Goal: Check status

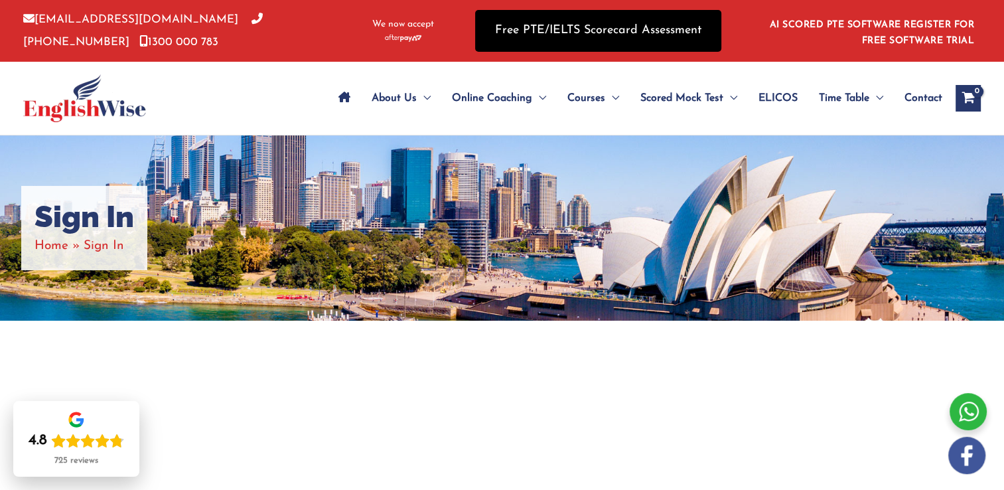
click at [518, 40] on link "Free PTE/IELTS Scorecard Assessment" at bounding box center [598, 31] width 246 height 42
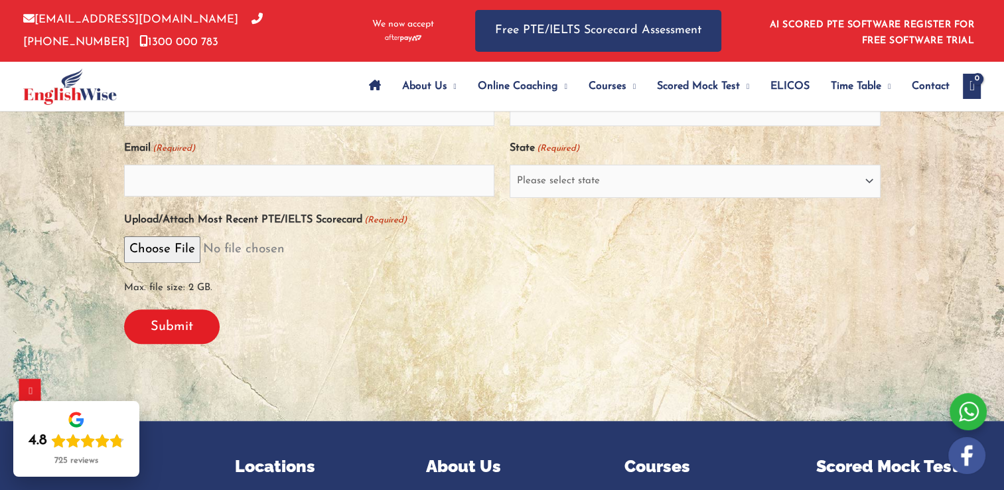
scroll to position [425, 0]
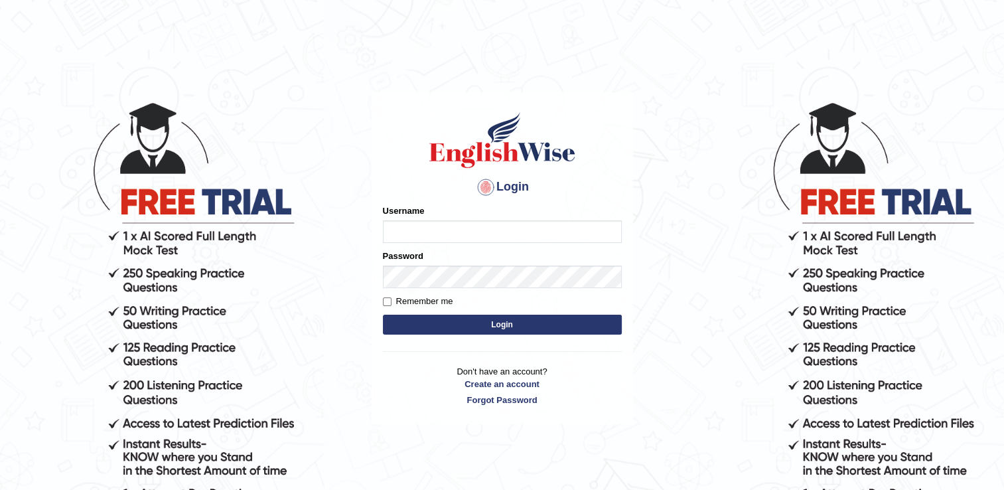
type input "successgrg"
click at [410, 322] on button "Login" at bounding box center [502, 324] width 239 height 20
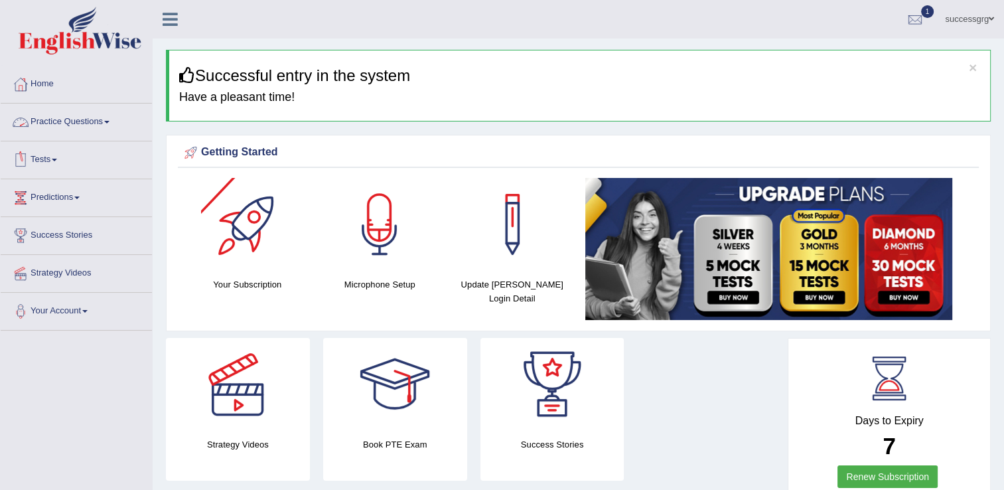
click at [111, 129] on link "Practice Questions" at bounding box center [76, 119] width 151 height 33
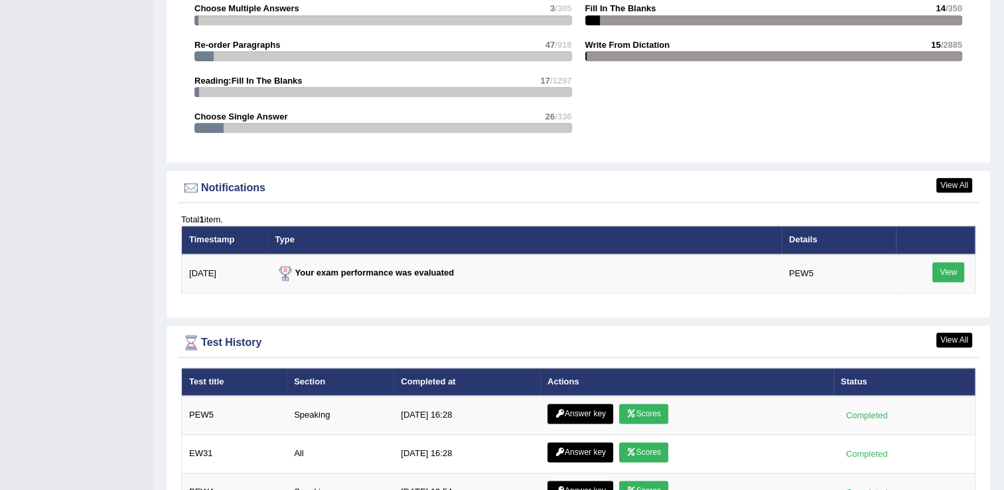
scroll to position [1645, 0]
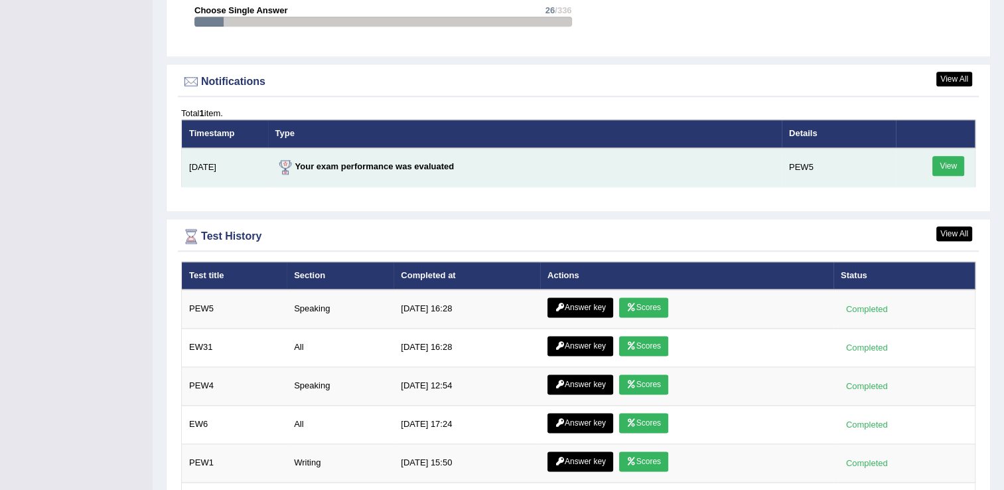
click at [955, 160] on link "View" at bounding box center [948, 166] width 32 height 20
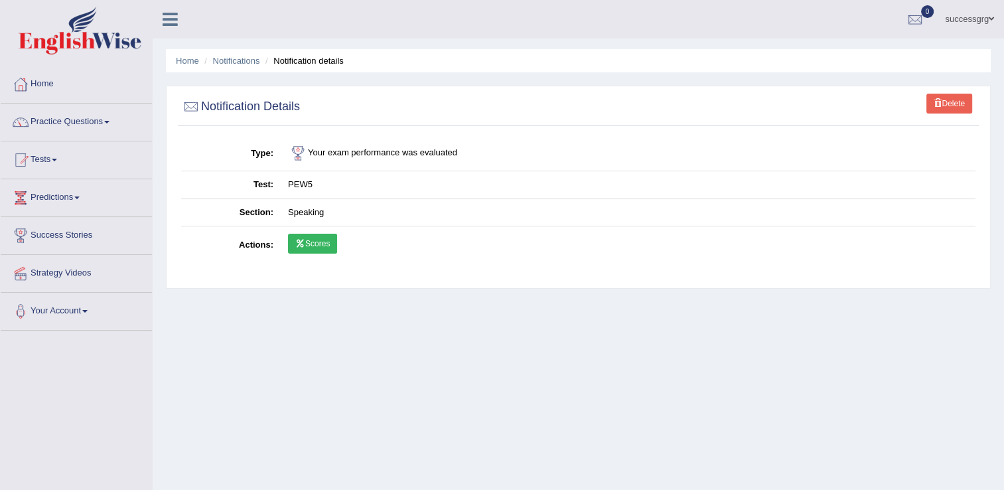
click at [328, 240] on link "Scores" at bounding box center [312, 244] width 49 height 20
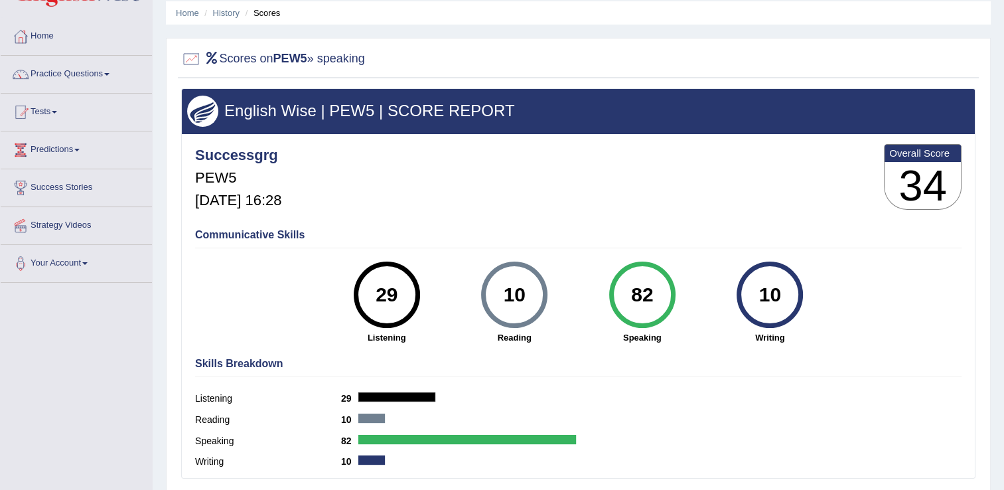
scroll to position [21, 0]
